Goal: Task Accomplishment & Management: Manage account settings

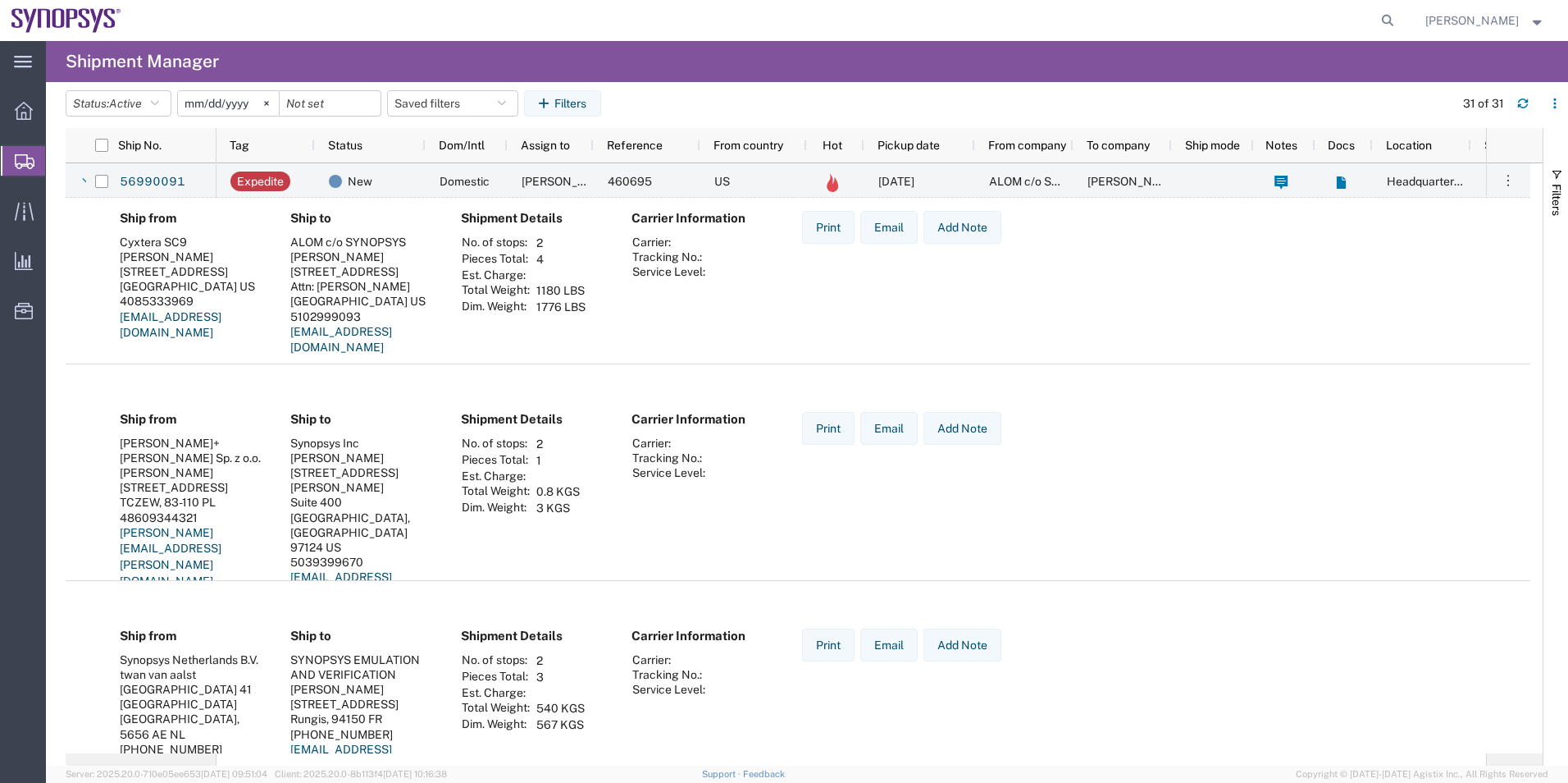
scroll to position [821, 0]
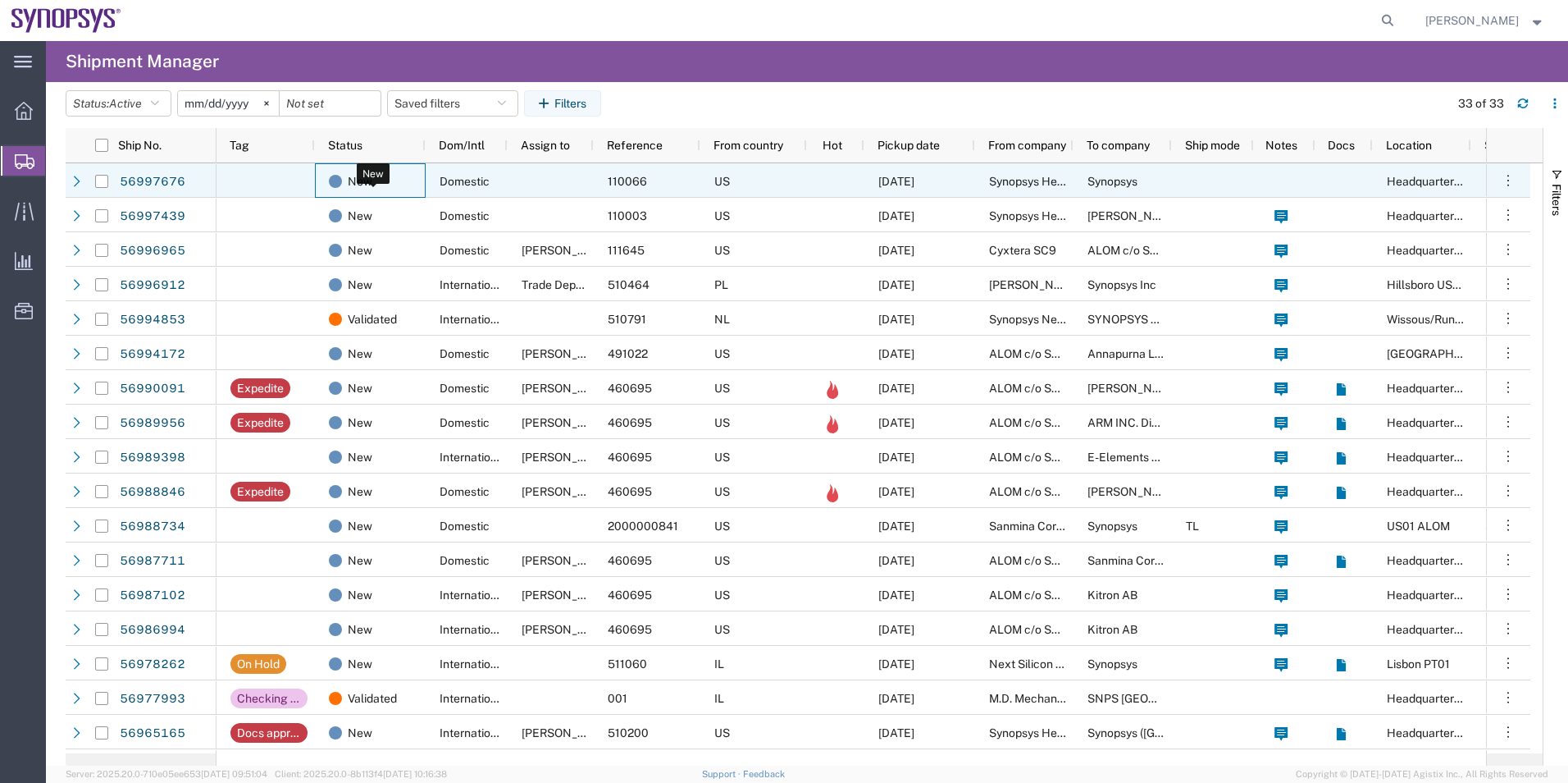
click at [406, 180] on div "New" at bounding box center [374, 181] width 89 height 34
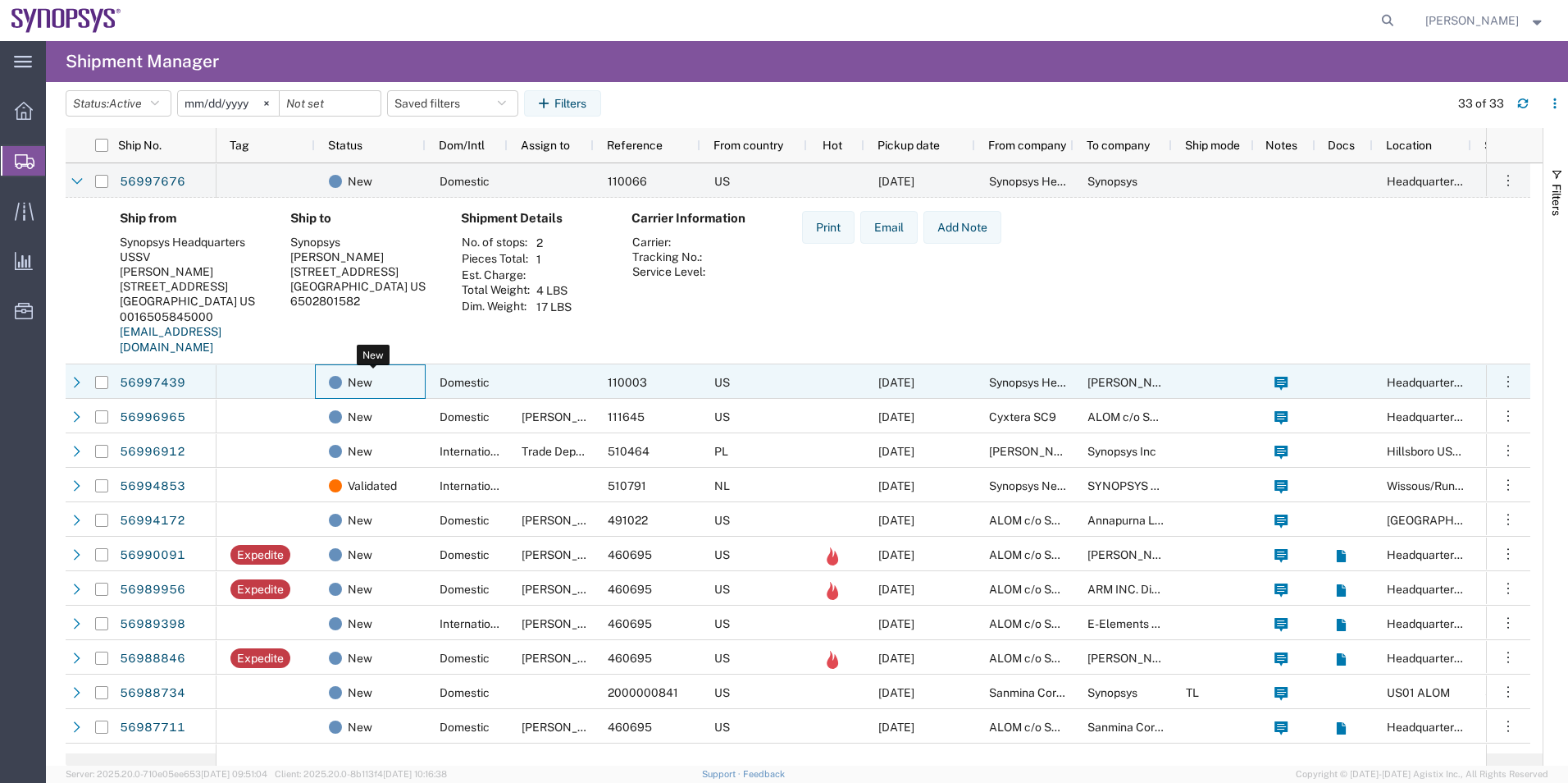
click at [392, 393] on div "New" at bounding box center [374, 382] width 89 height 34
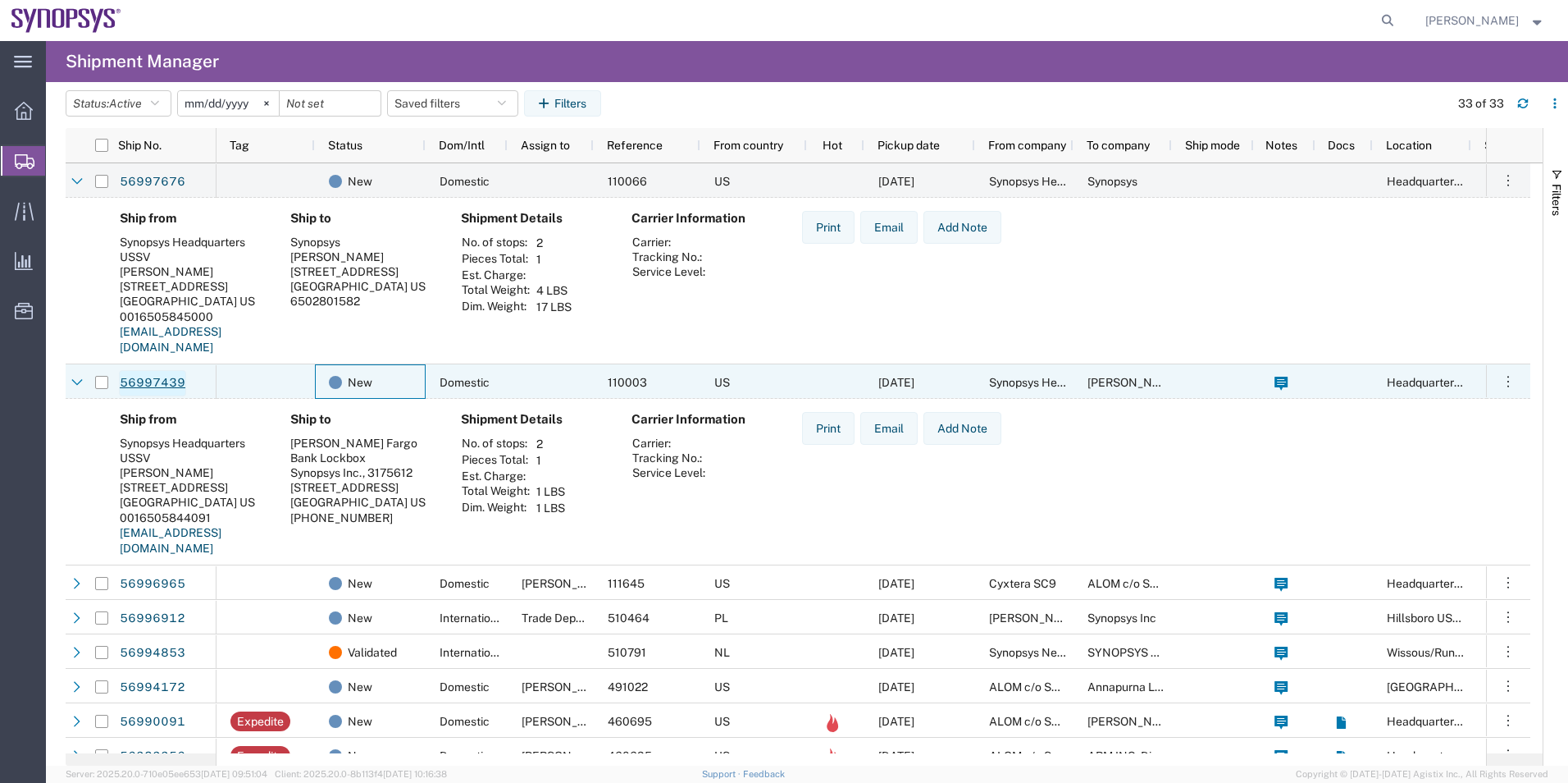
click at [140, 382] on link "56997439" at bounding box center [153, 383] width 68 height 26
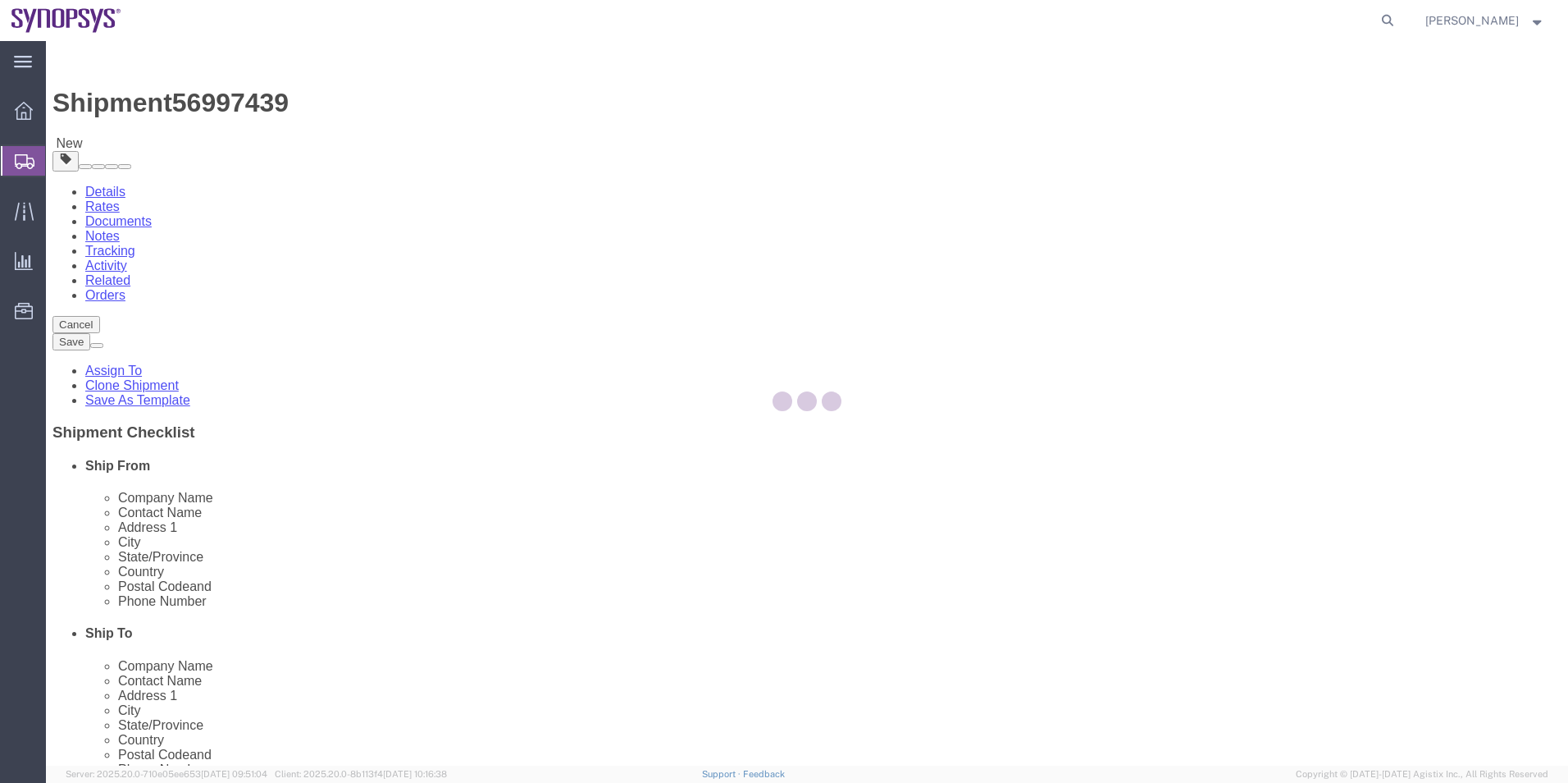
select select "63204"
select select
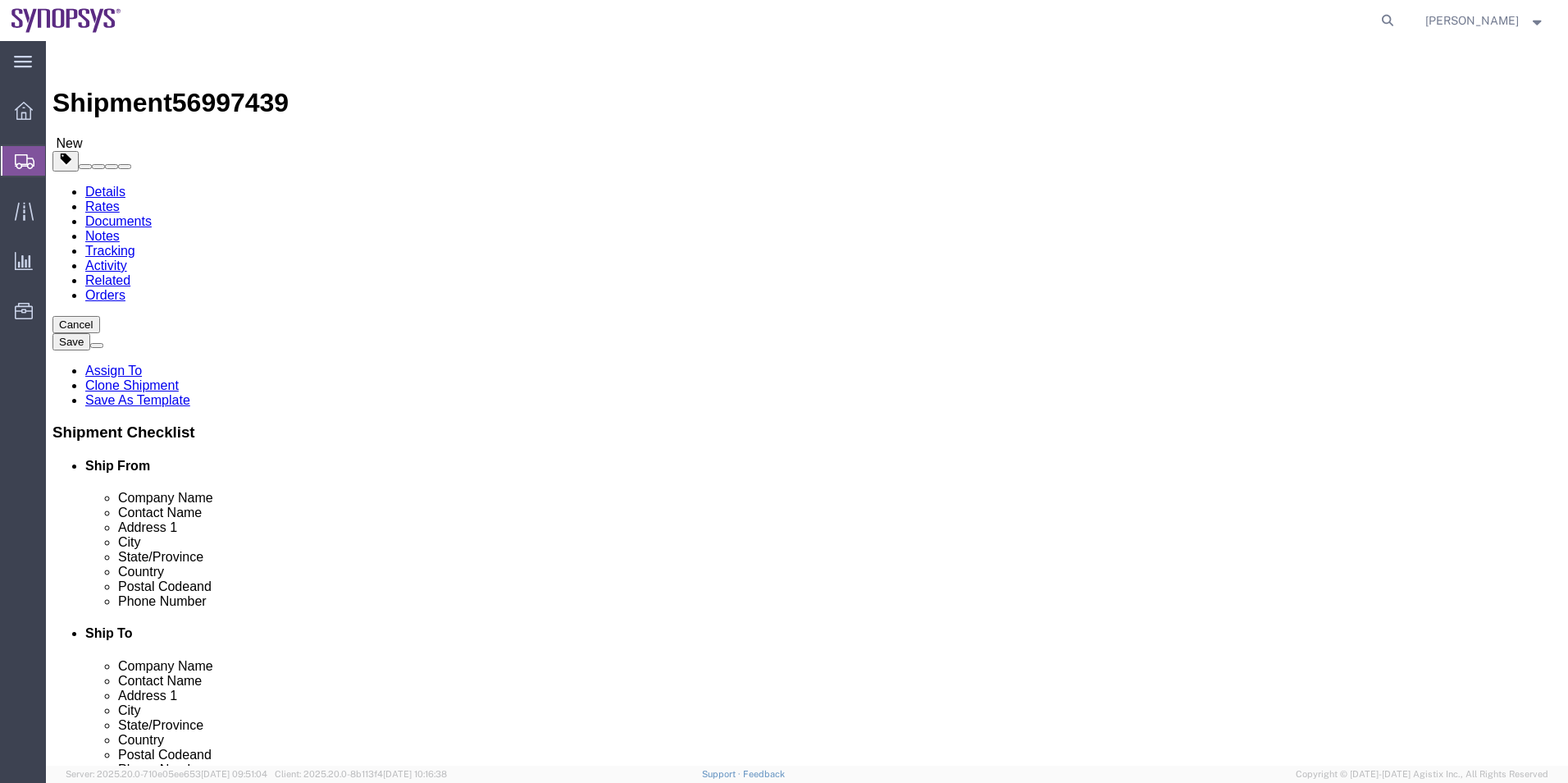
click icon
click link "Special Services"
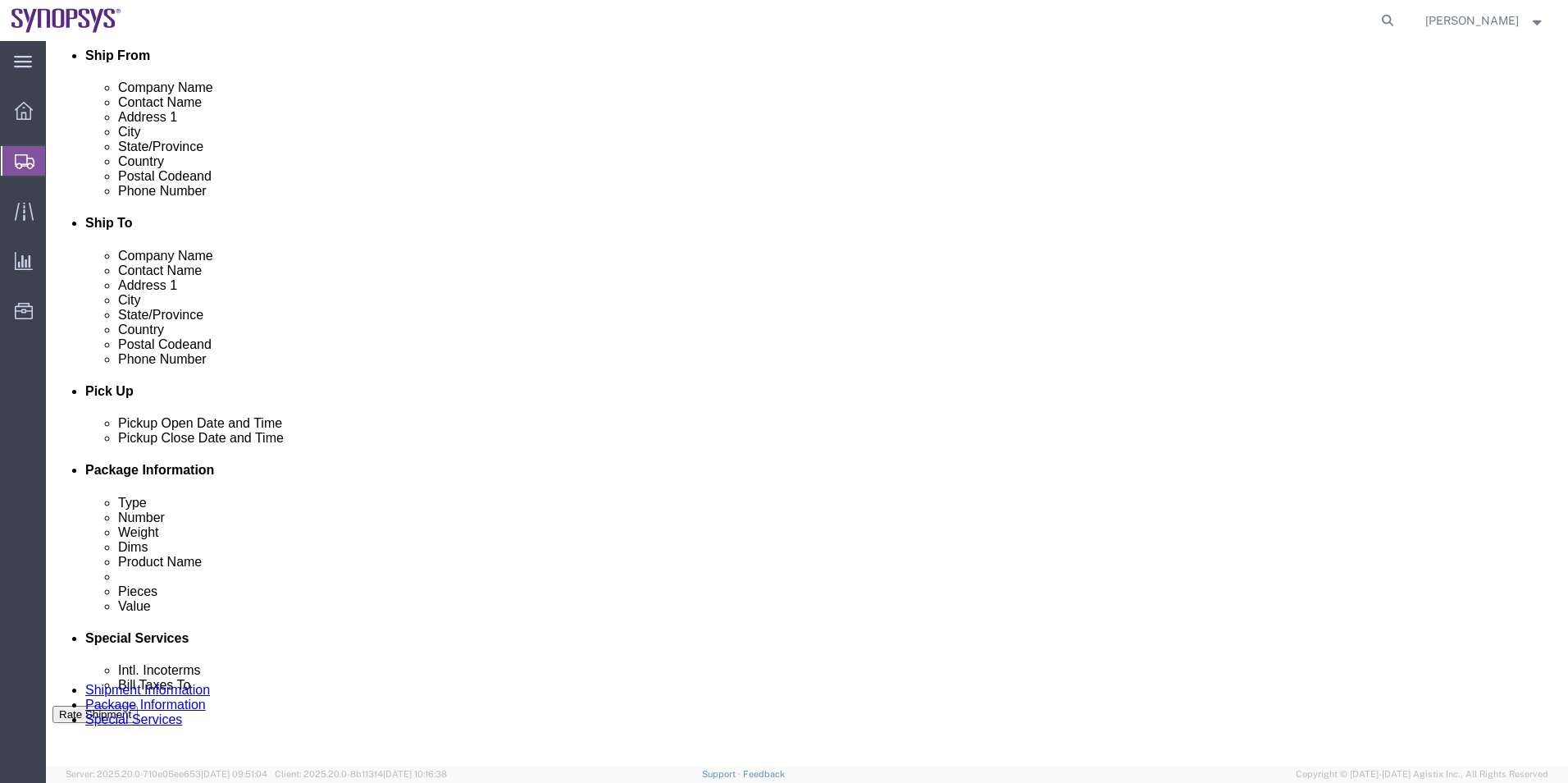
scroll to position [738, 0]
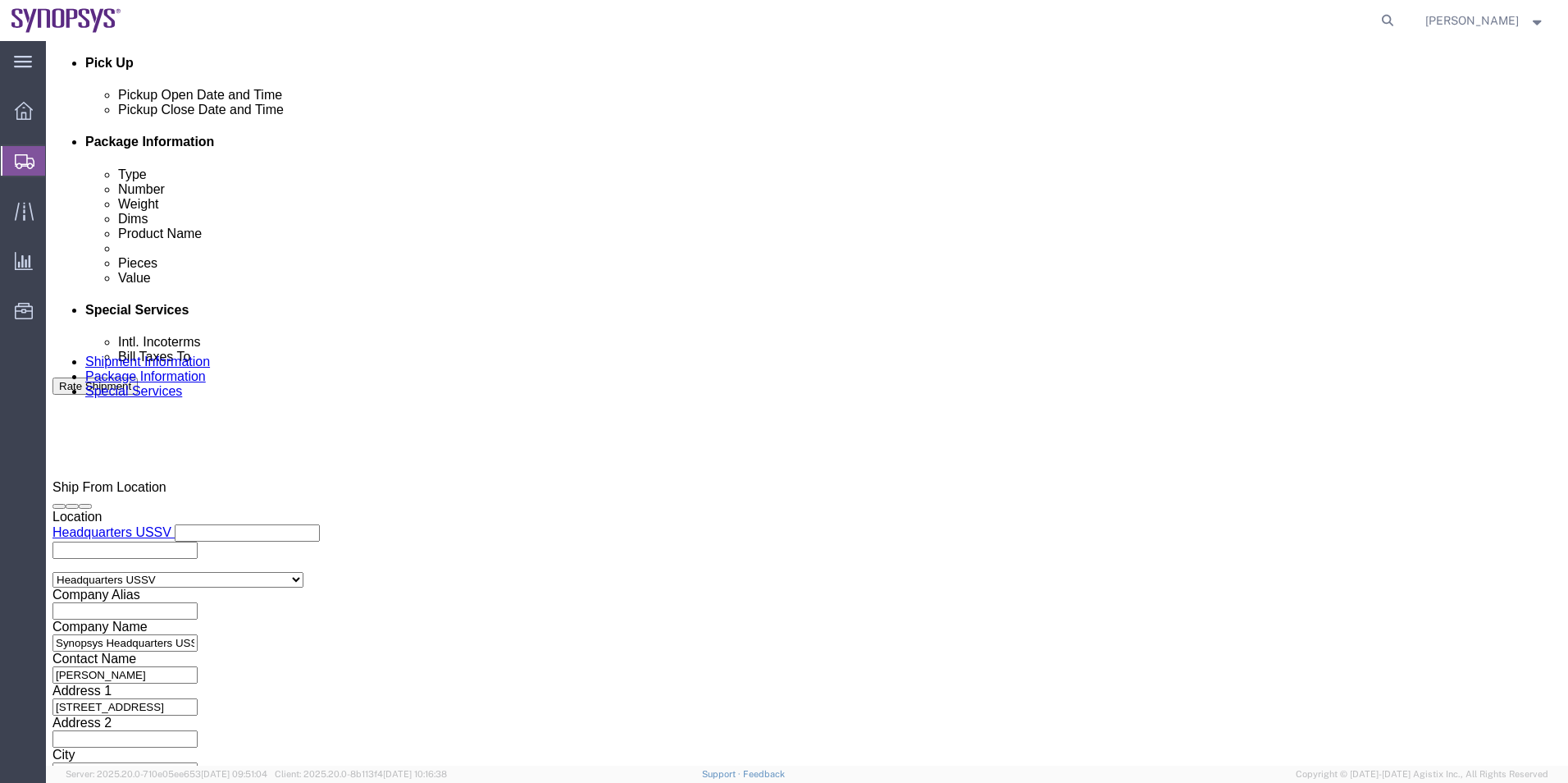
click textarea
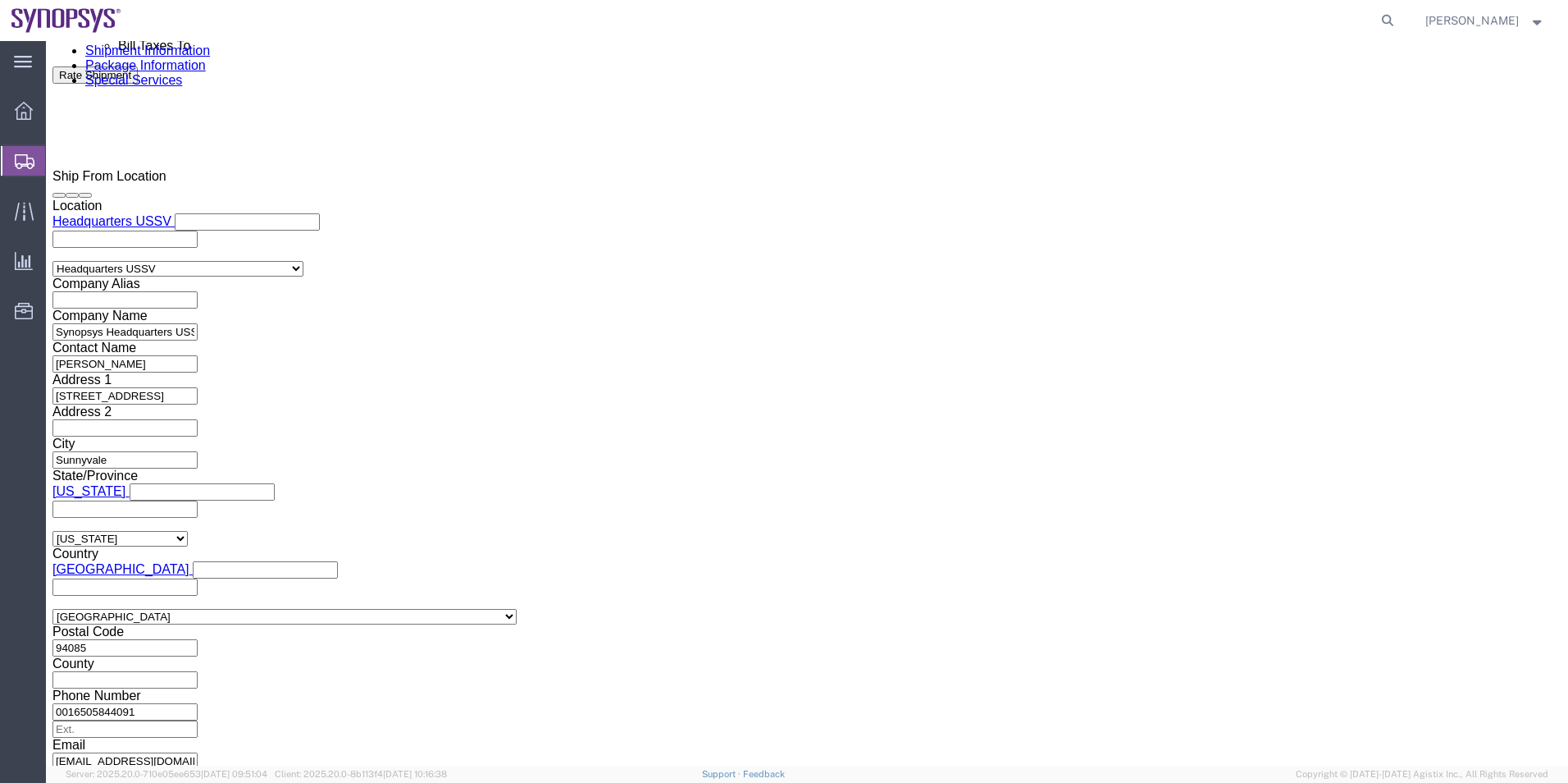
scroll to position [1067, 0]
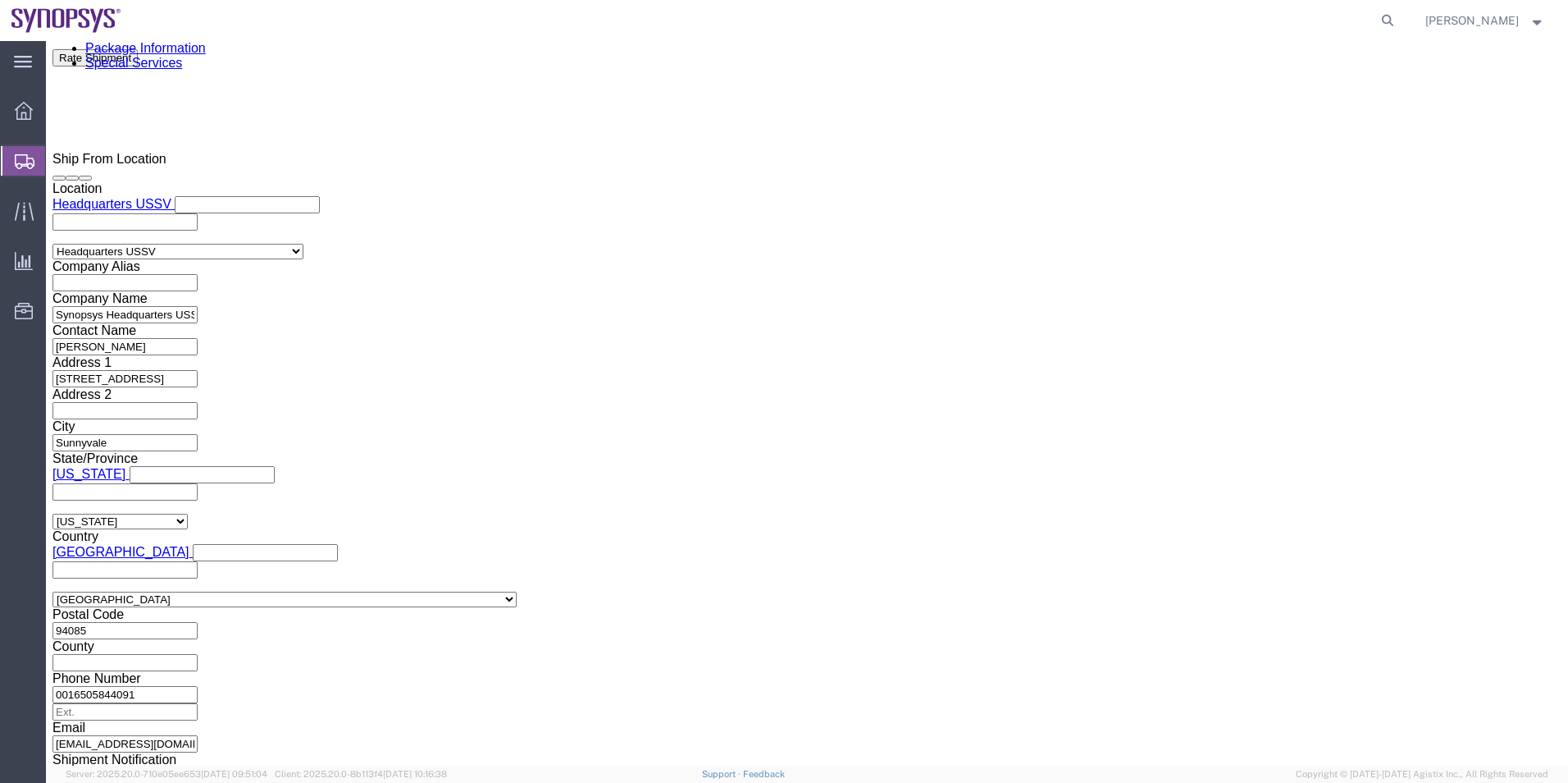
type textarea "Please see attached. -Kaelen"
click button "Rate Shipment"
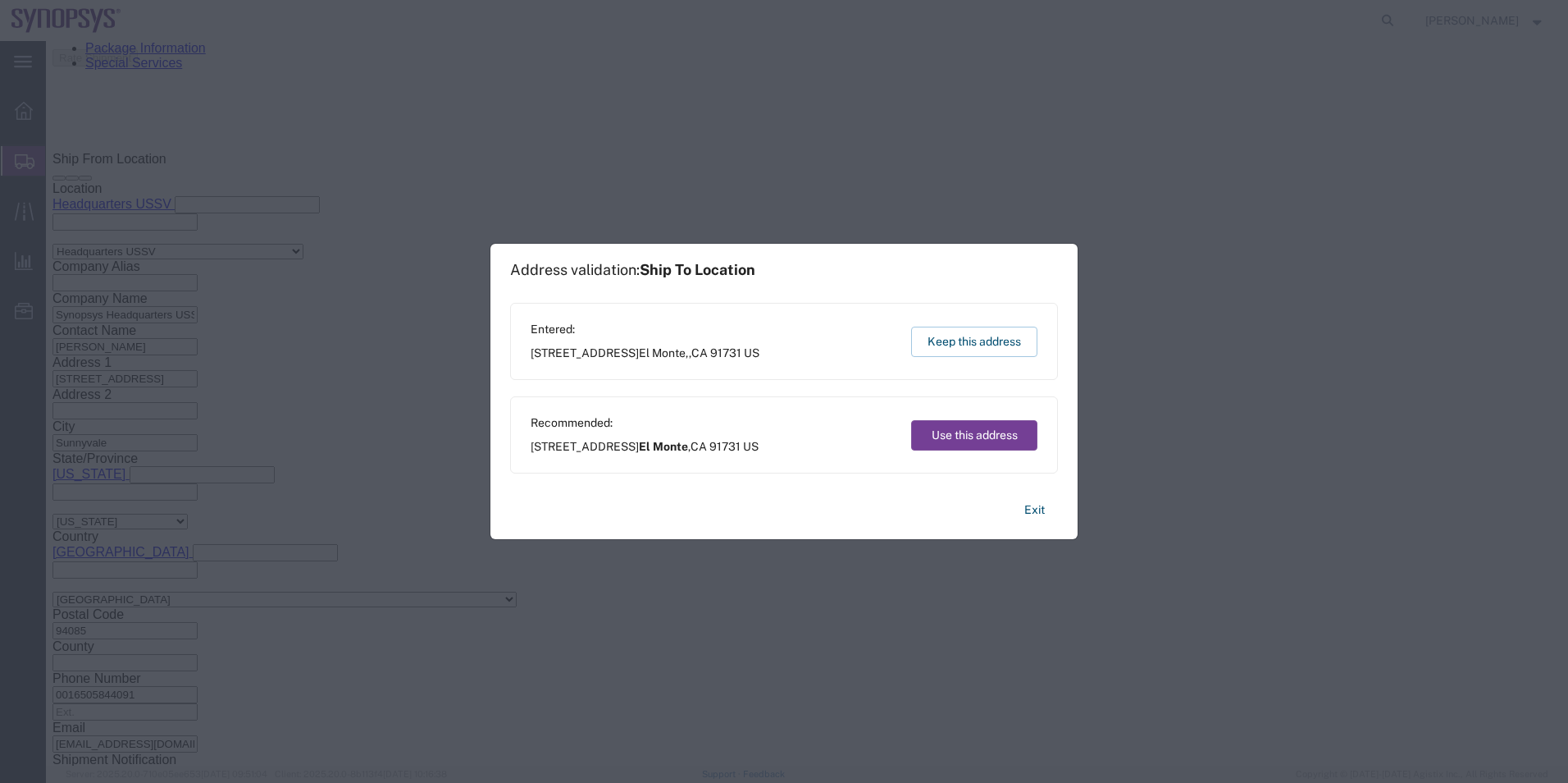
click at [963, 432] on button "Use this address" at bounding box center [974, 435] width 126 height 31
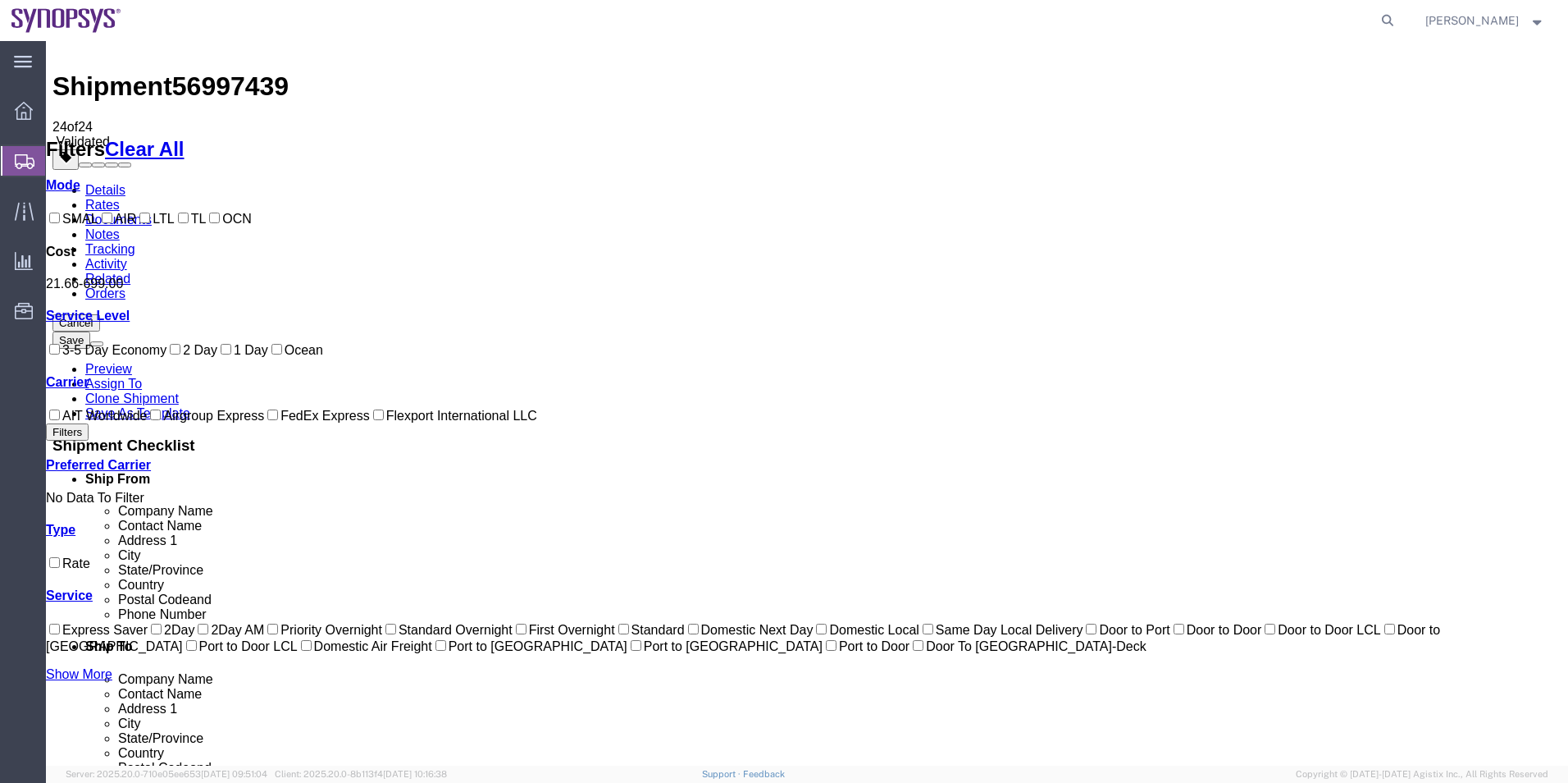
scroll to position [0, 0]
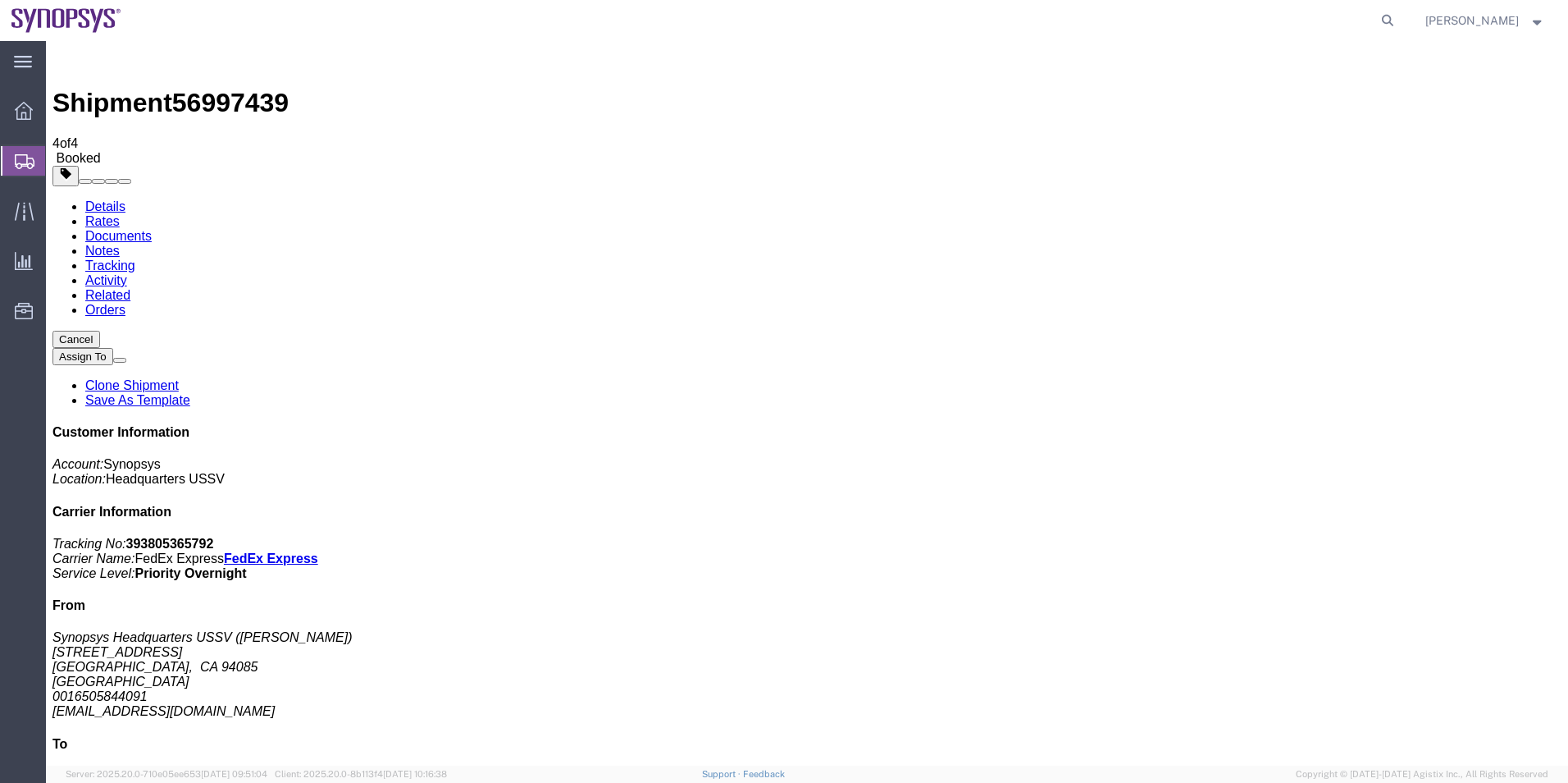
click at [0, 0] on span "Shipment Manager" at bounding box center [0, 0] width 0 height 0
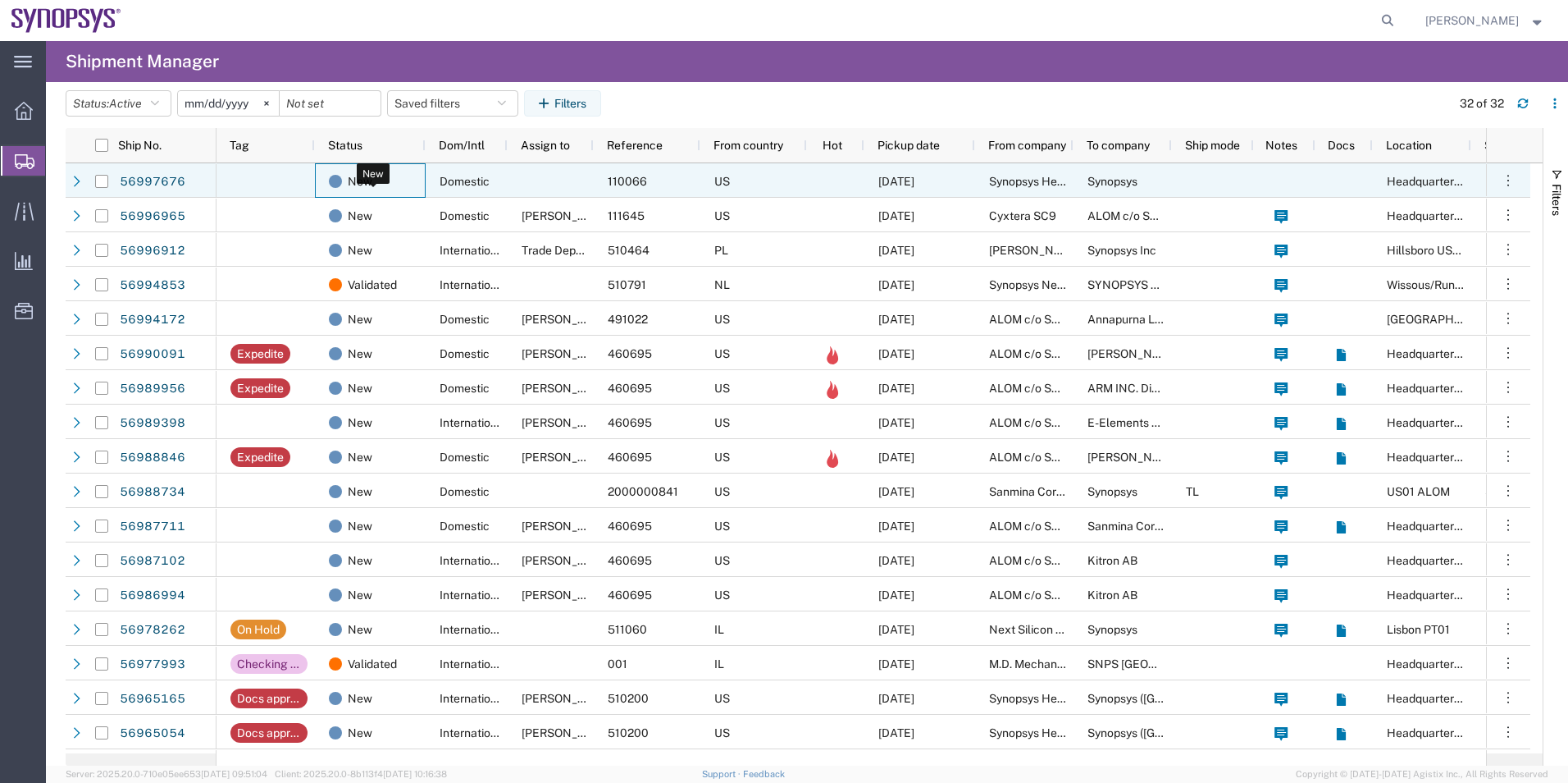
click at [412, 183] on div "New" at bounding box center [374, 181] width 89 height 34
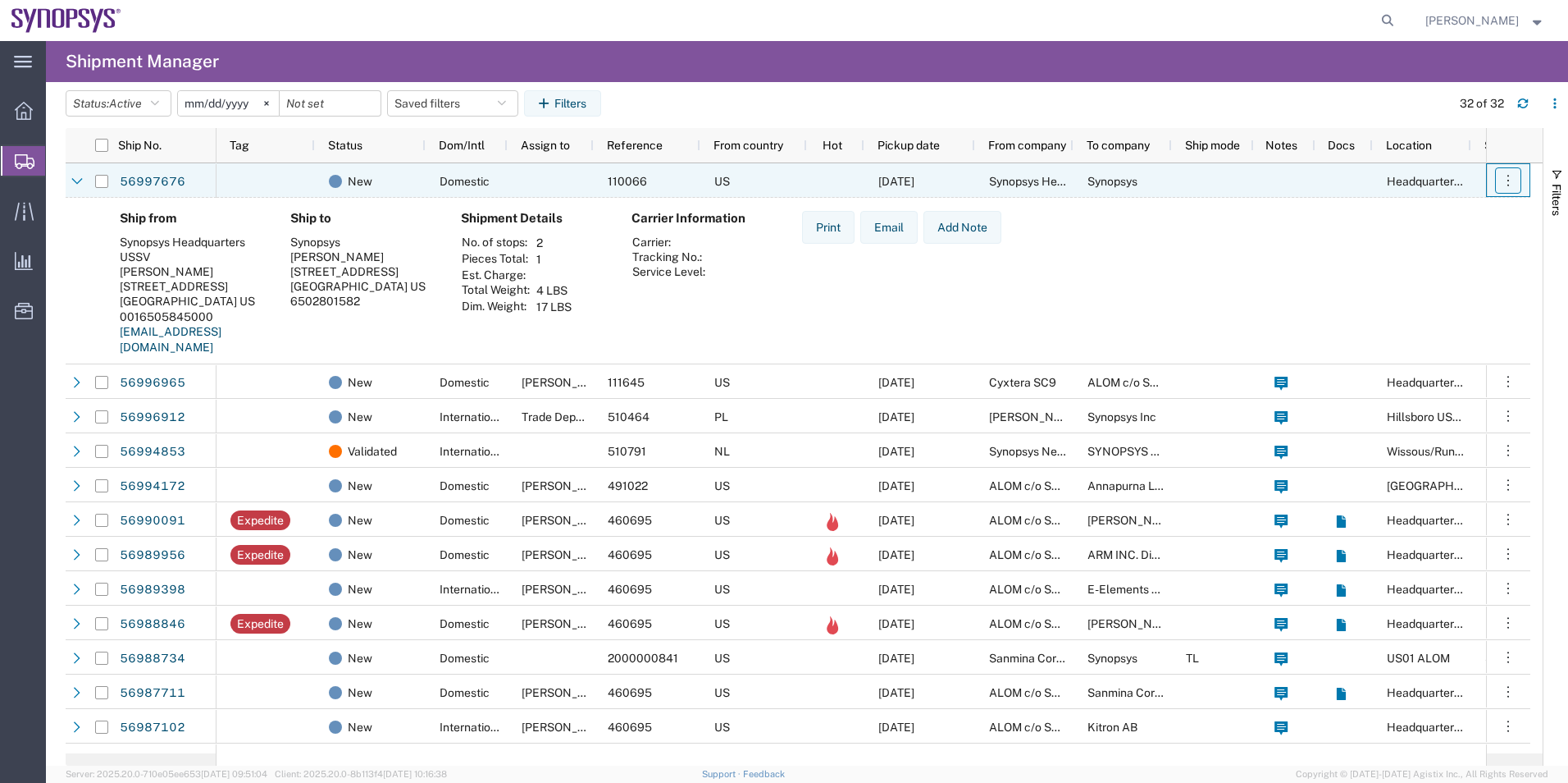
click at [1507, 181] on icon "button" at bounding box center [1507, 180] width 17 height 17
click at [1442, 282] on link "Cancel shipment" at bounding box center [1430, 284] width 146 height 30
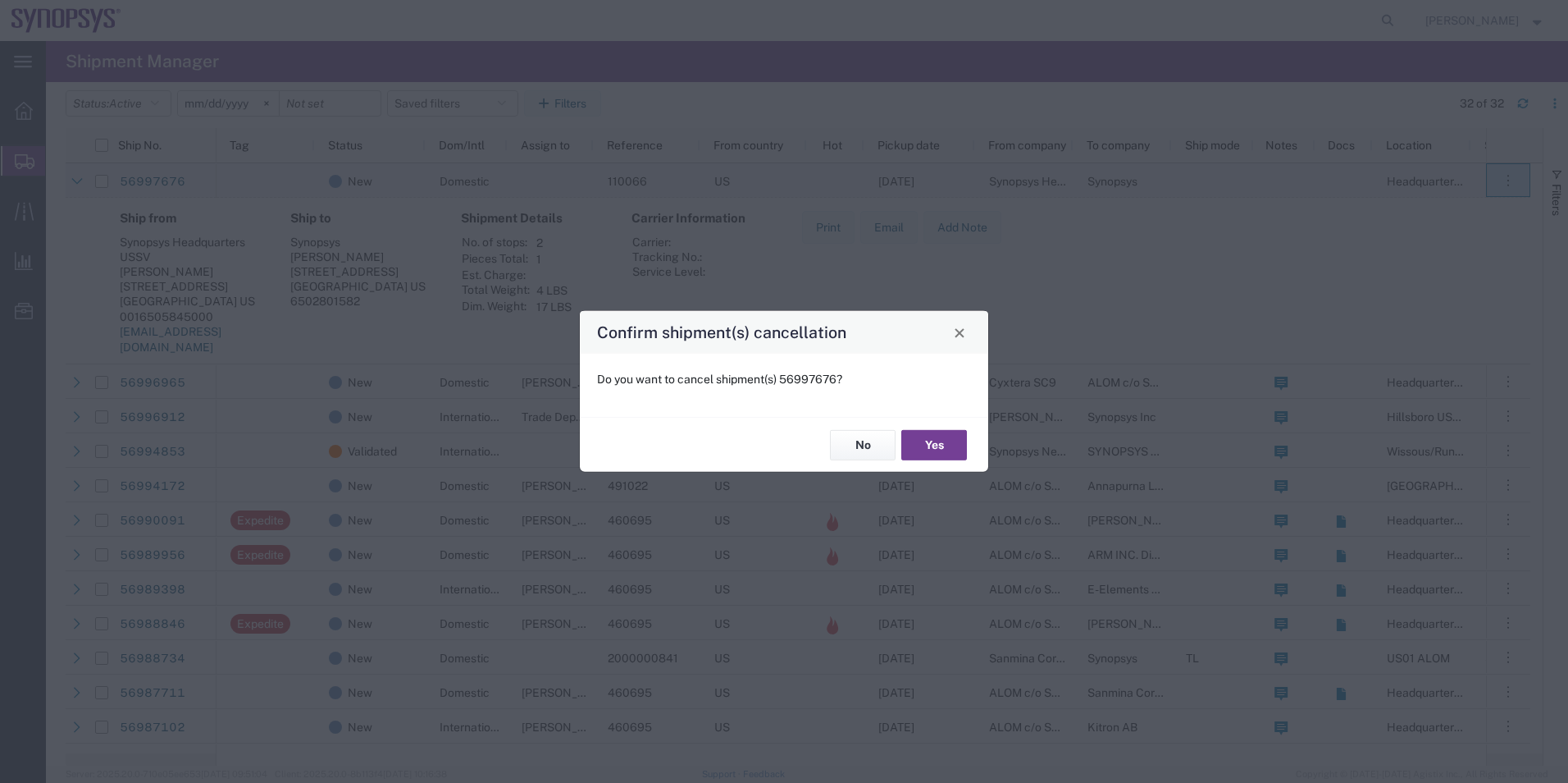
click at [948, 445] on button "Yes" at bounding box center [934, 445] width 66 height 31
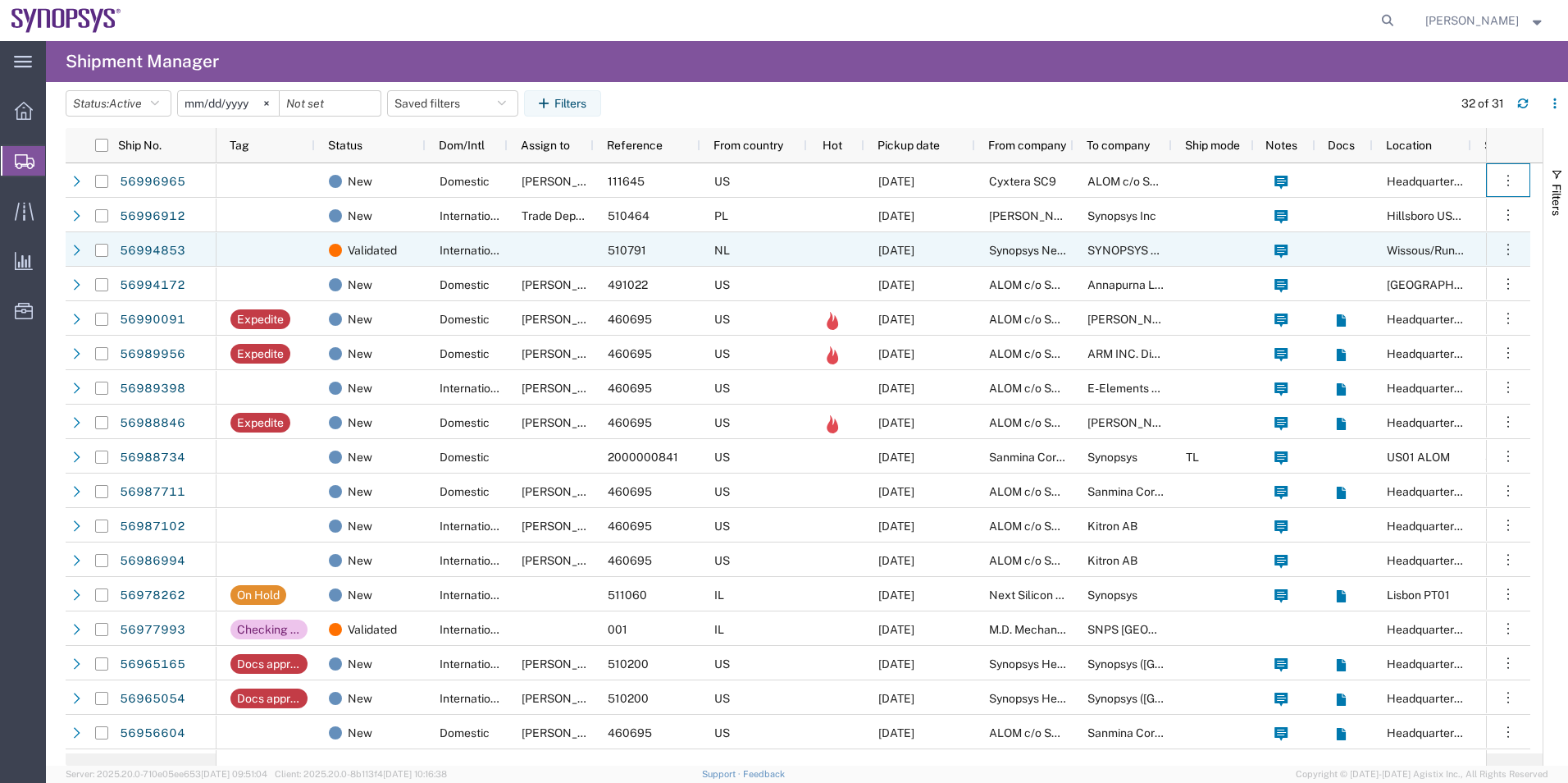
click at [486, 251] on span "International" at bounding box center [473, 250] width 68 height 13
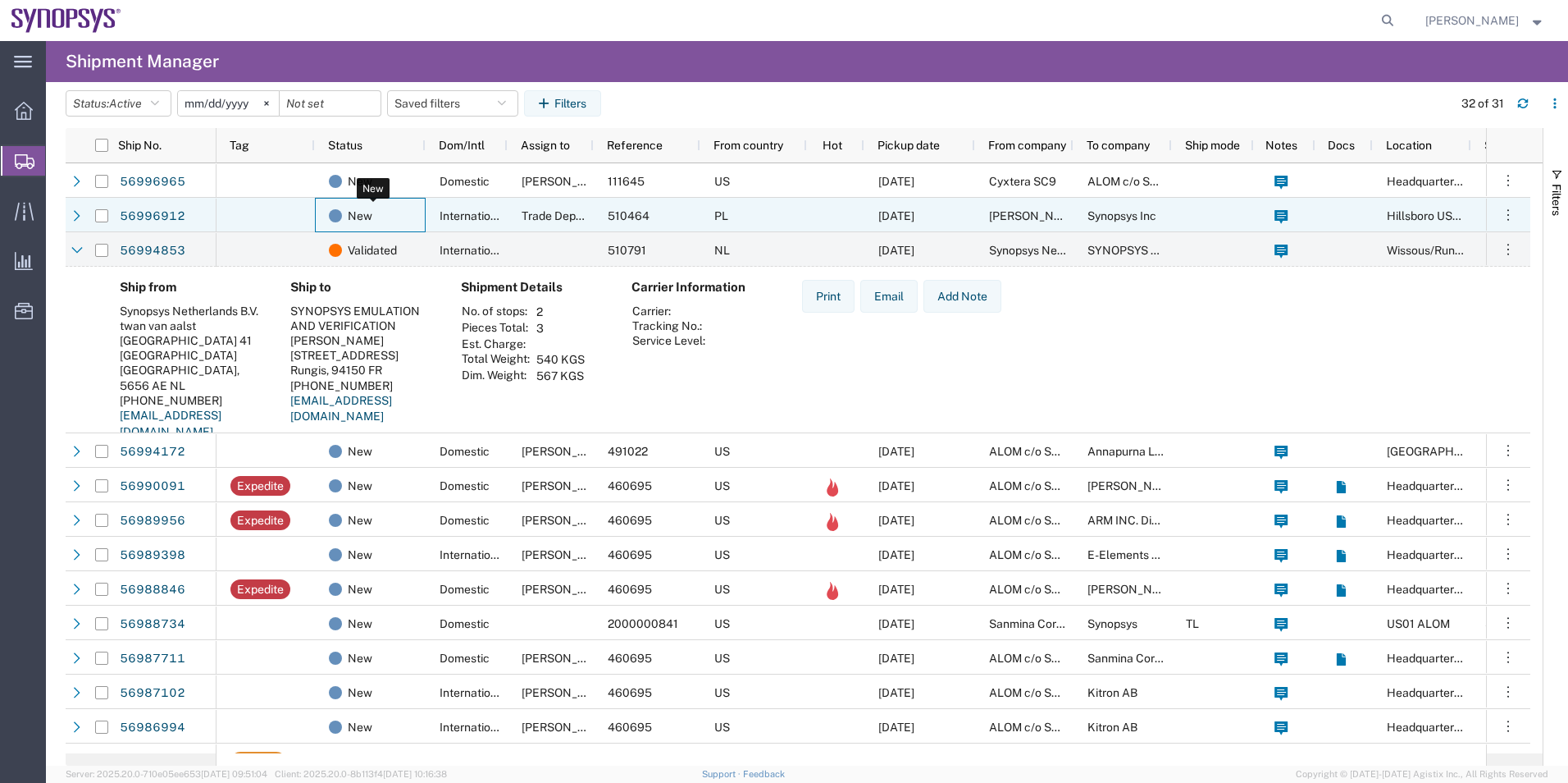
click at [382, 222] on div "New" at bounding box center [374, 215] width 89 height 34
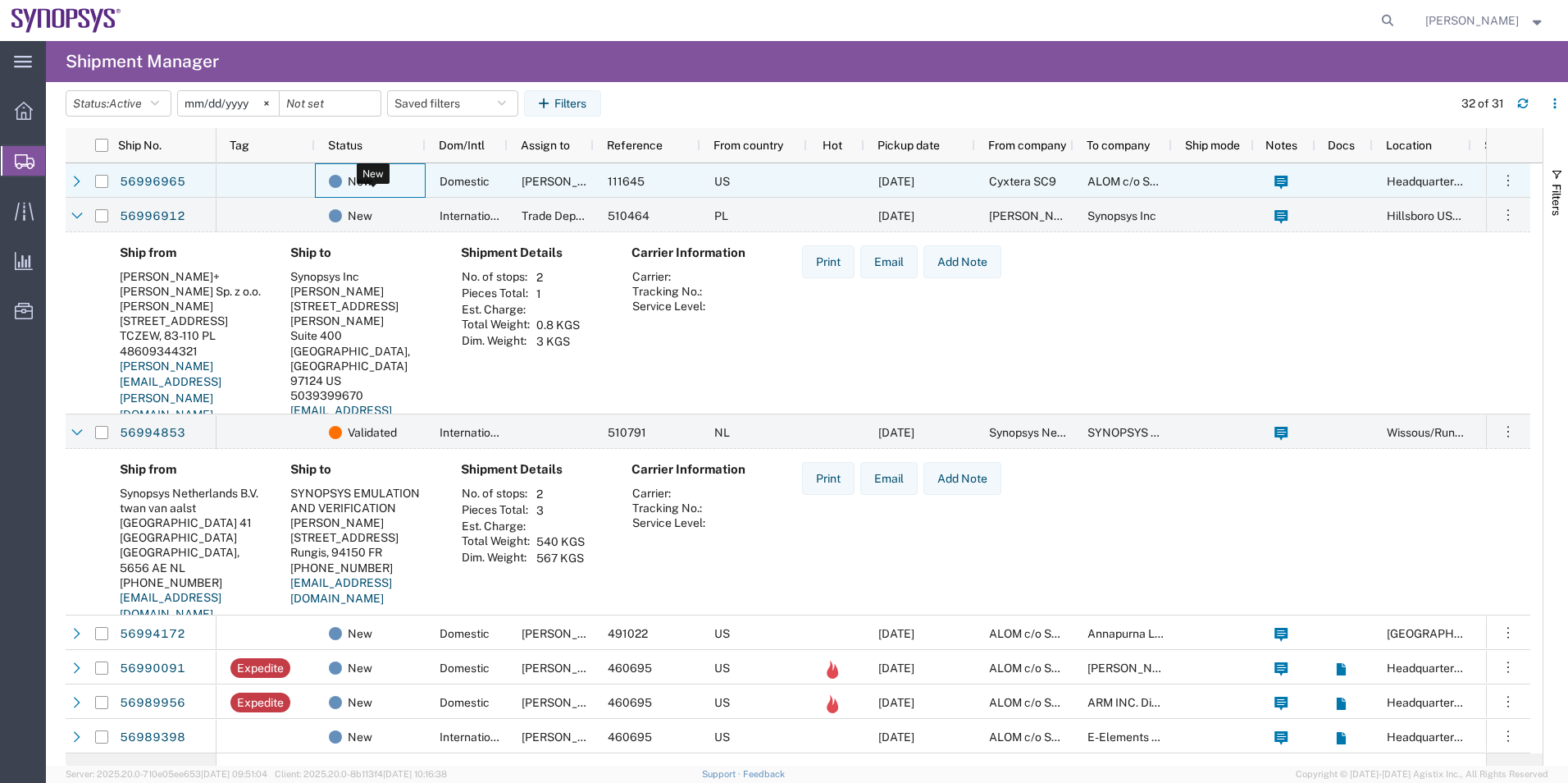
click at [406, 180] on div "New" at bounding box center [374, 181] width 89 height 34
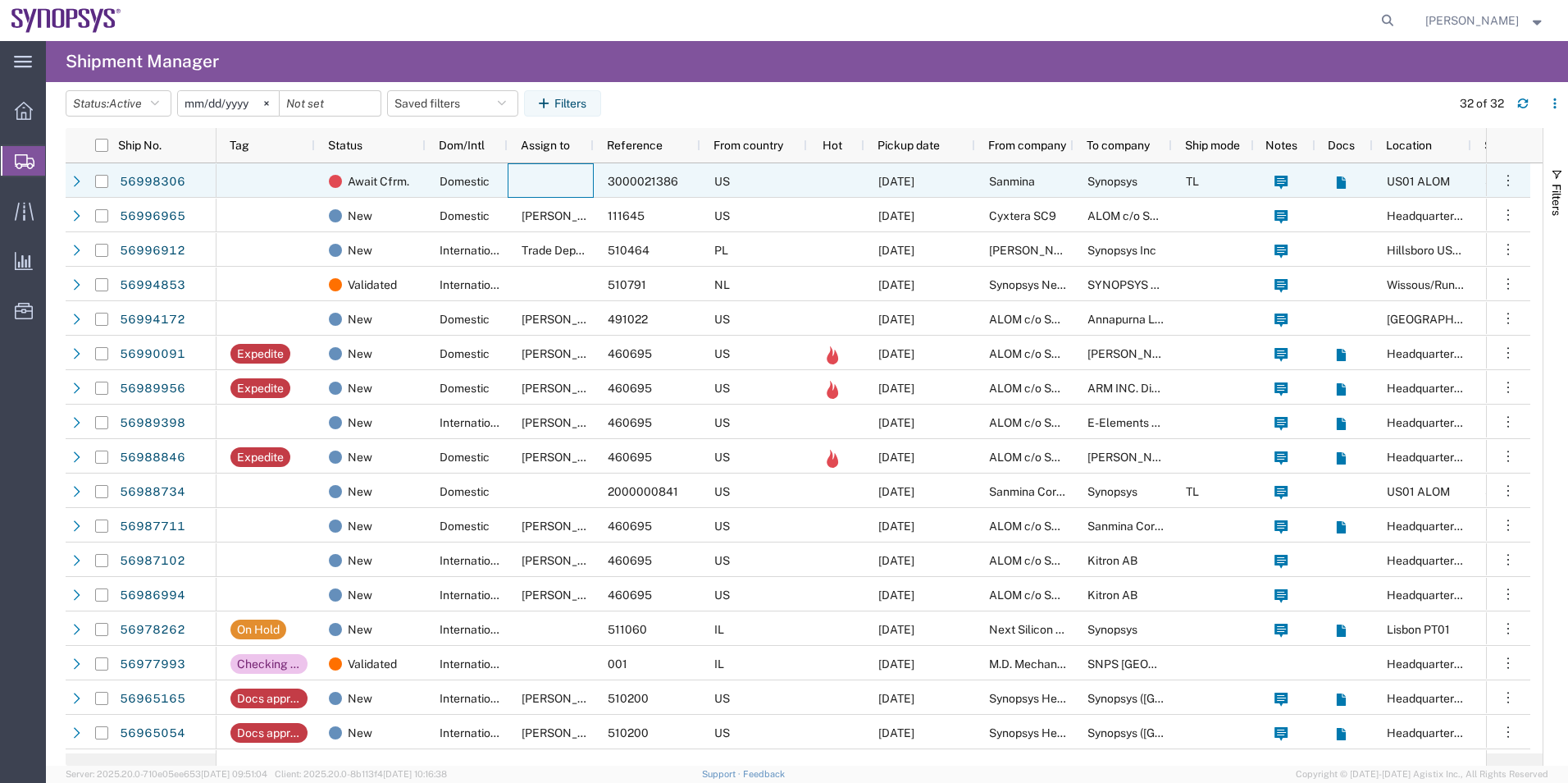
click at [545, 165] on div at bounding box center [550, 180] width 86 height 34
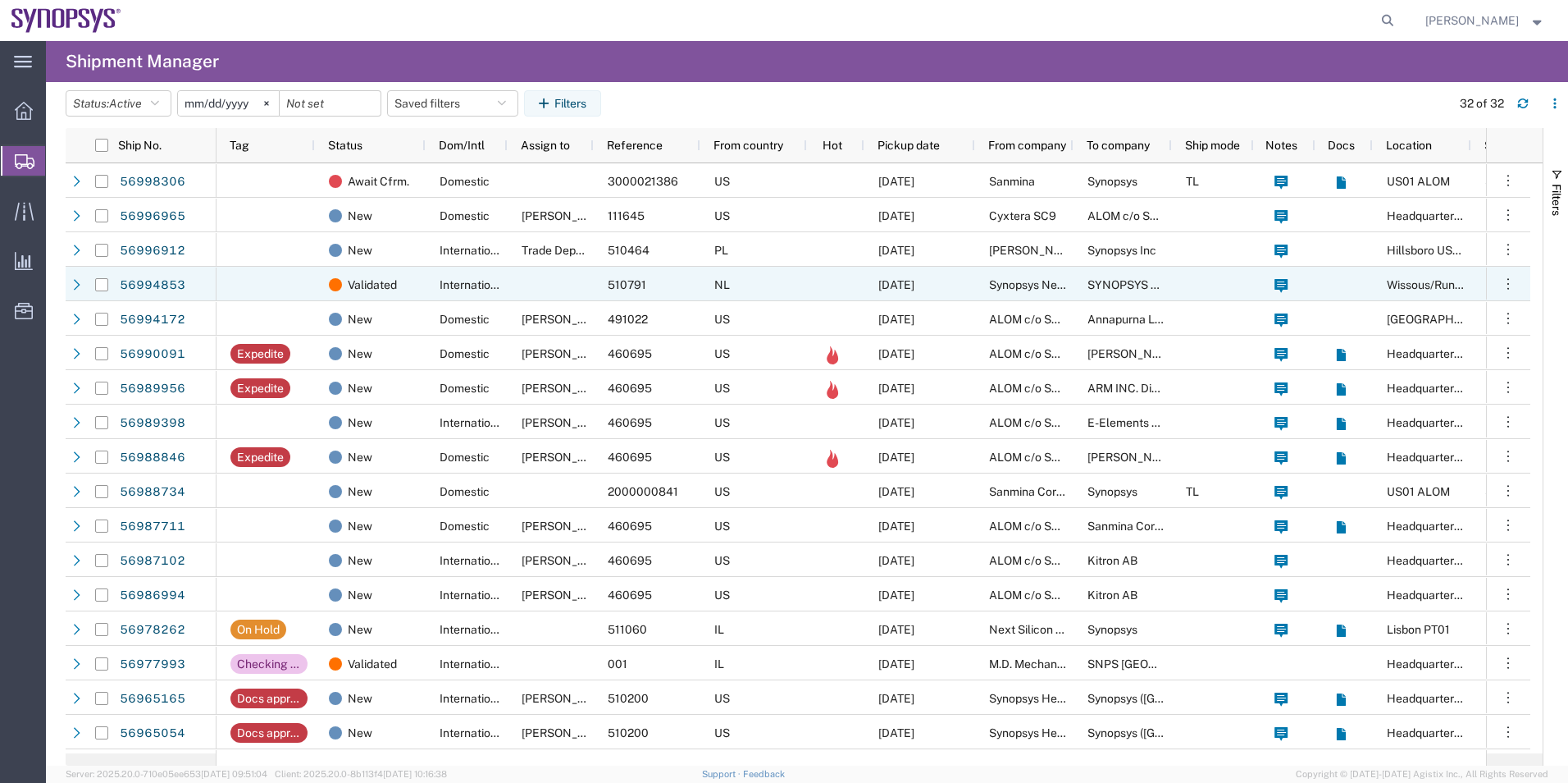
click at [432, 282] on div "International" at bounding box center [466, 284] width 82 height 34
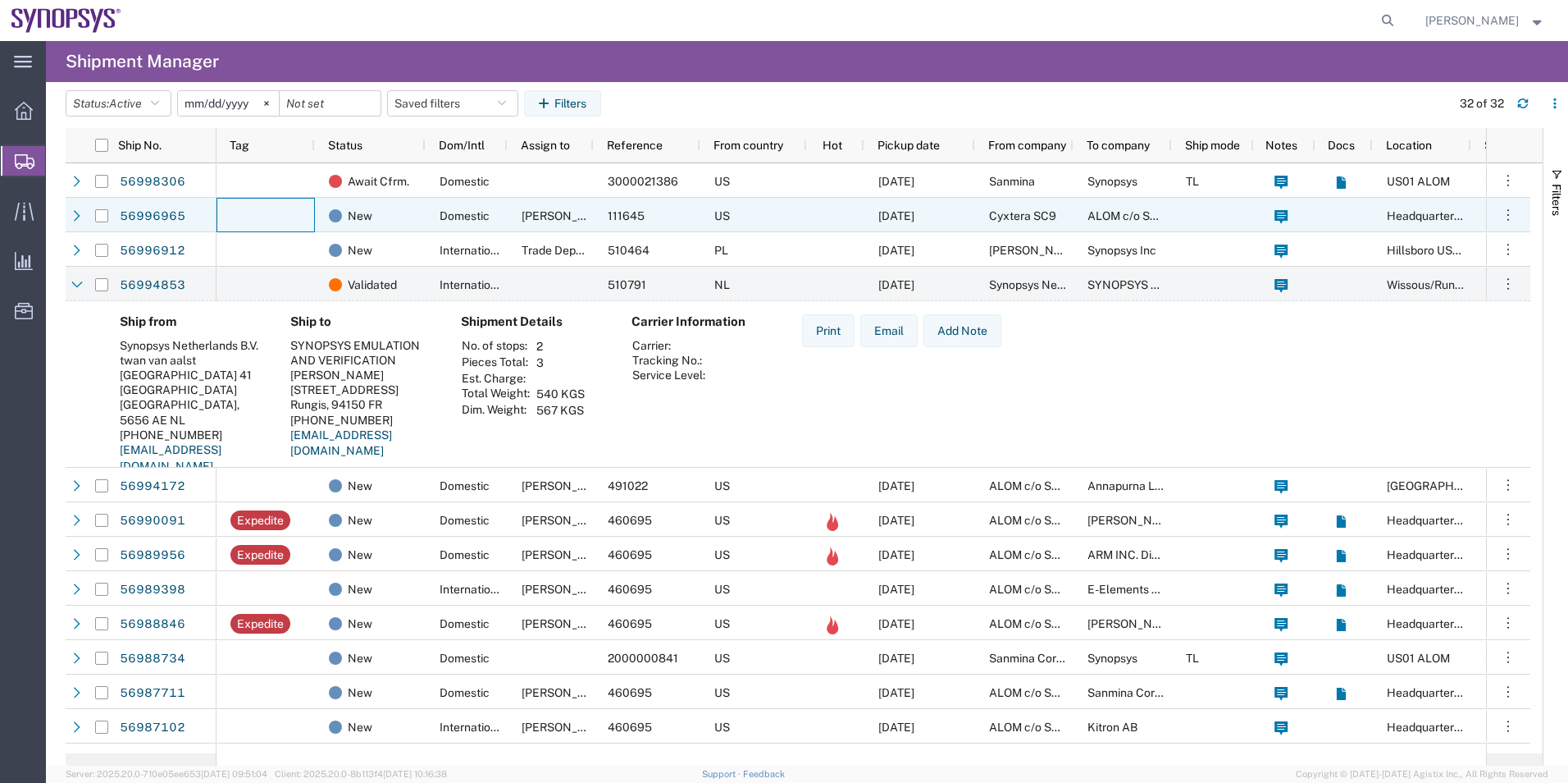
click at [258, 205] on div at bounding box center [266, 214] width 98 height 34
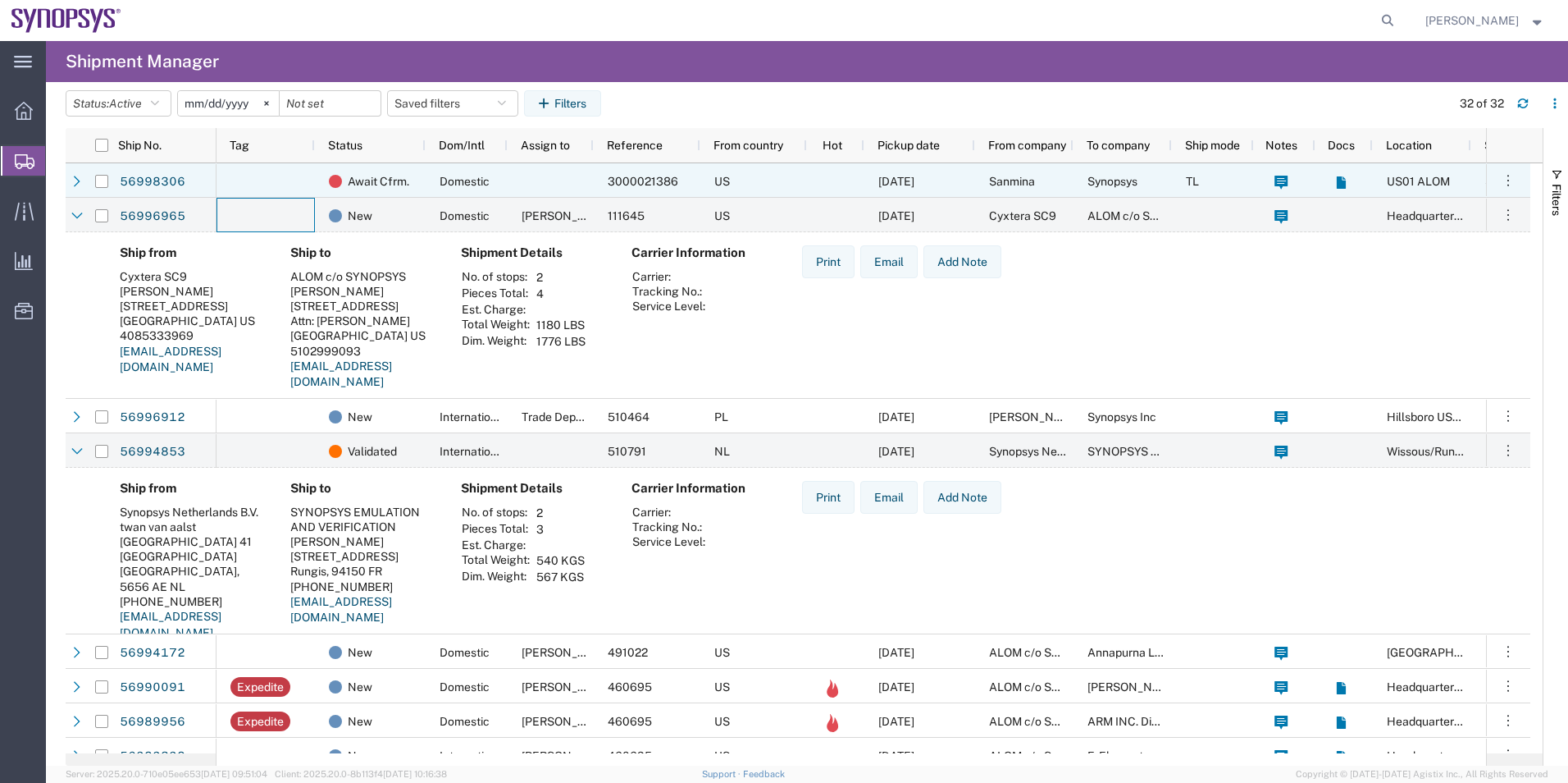
click at [286, 183] on div at bounding box center [266, 180] width 98 height 34
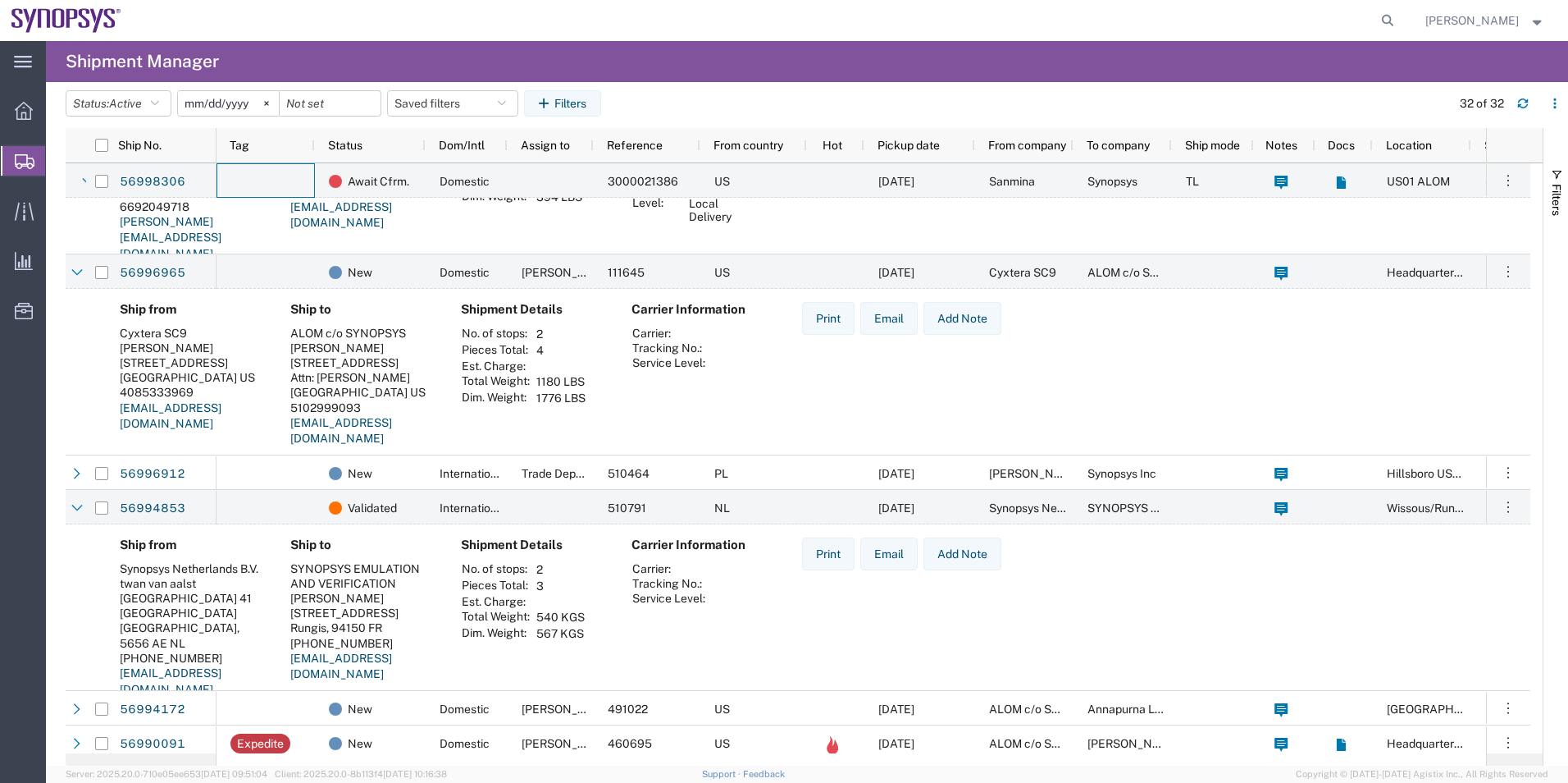
scroll to position [164, 0]
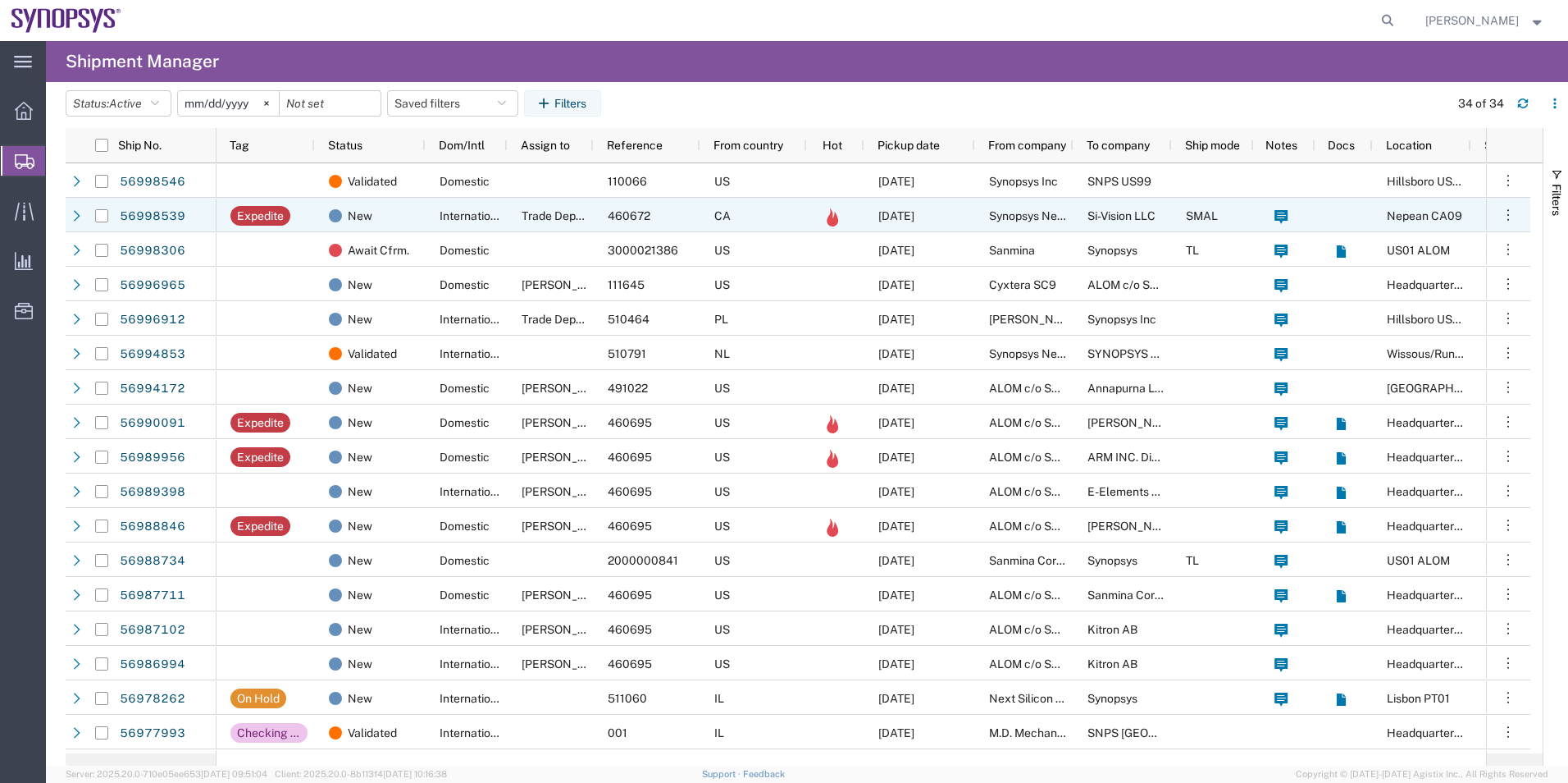
click at [264, 212] on div "Expedite" at bounding box center [260, 216] width 47 height 19
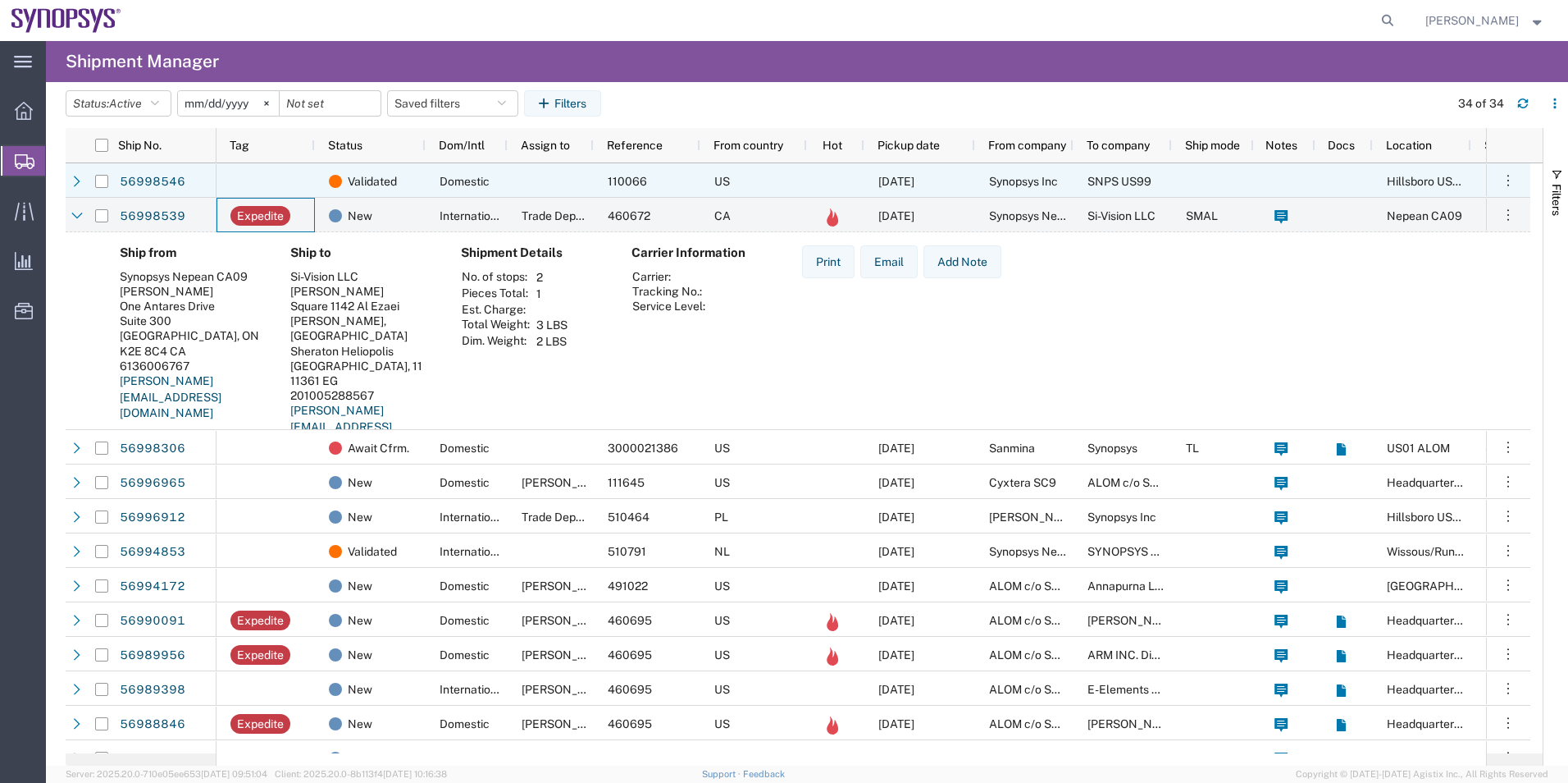
click at [288, 169] on div at bounding box center [266, 180] width 98 height 34
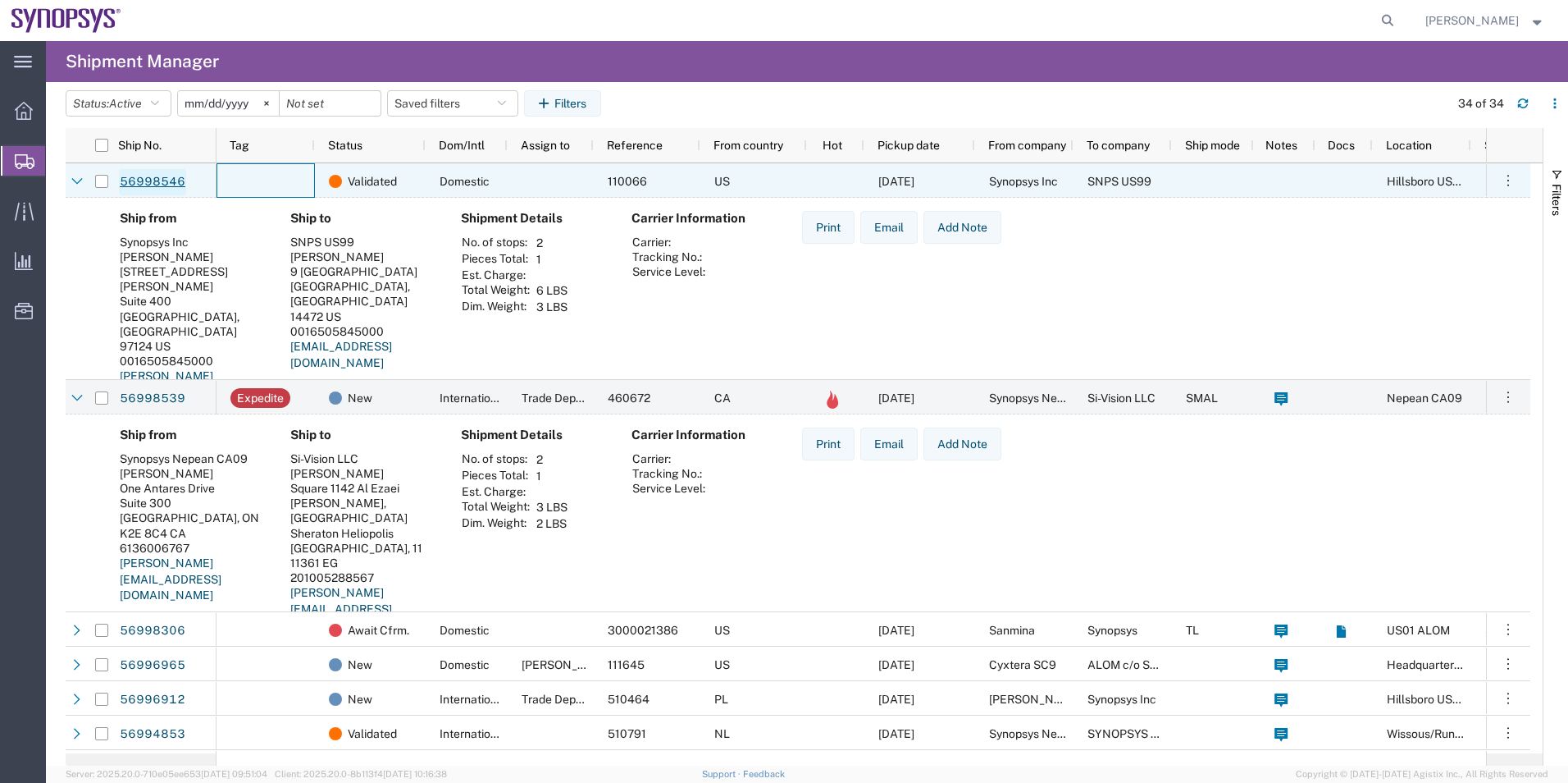
click at [153, 182] on link "56998546" at bounding box center [153, 183] width 68 height 26
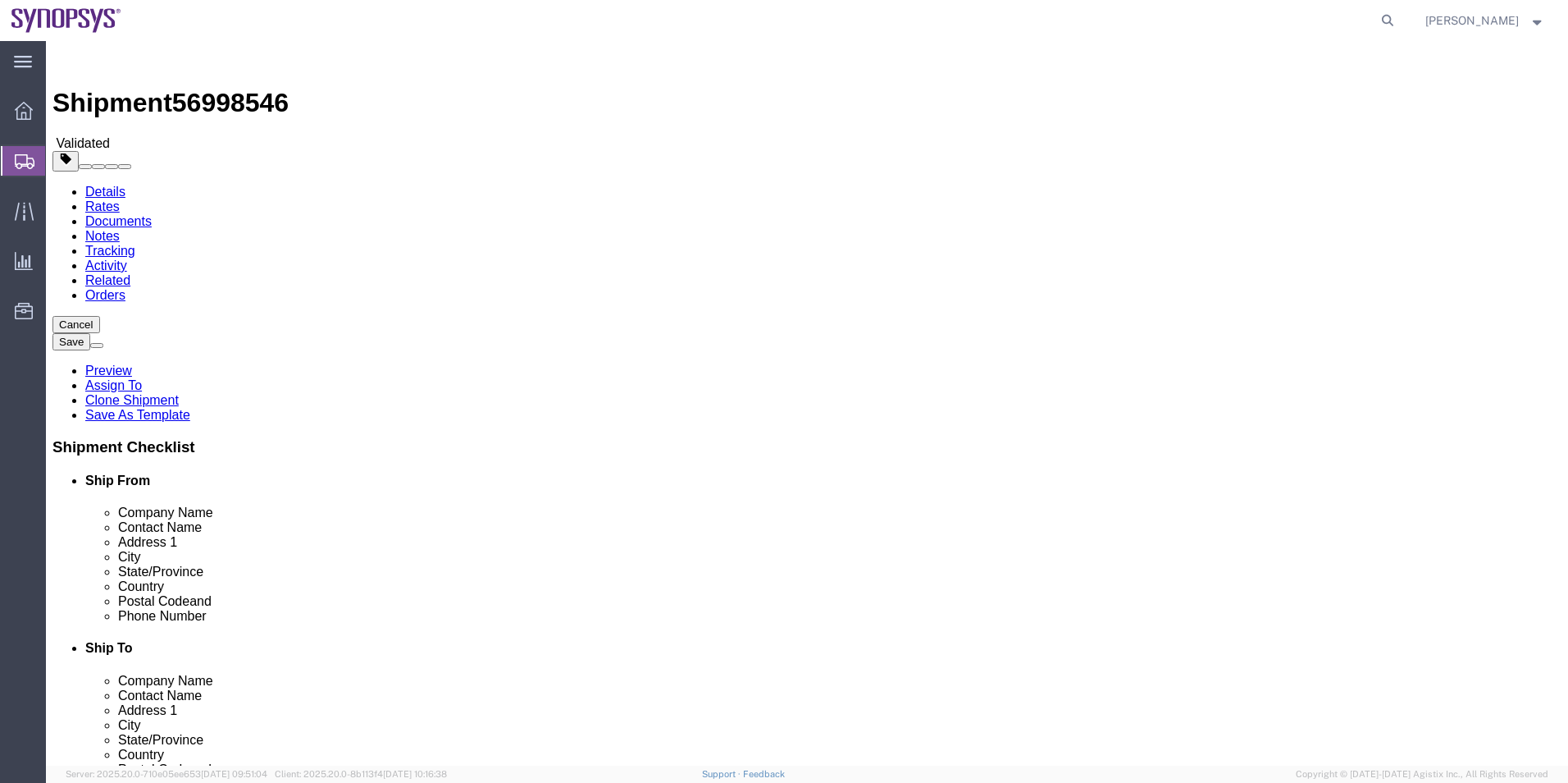
select select "63190"
select select
click link "Package Information"
click at [0, 0] on span "Shipment Manager" at bounding box center [0, 0] width 0 height 0
